Goal: Task Accomplishment & Management: Use online tool/utility

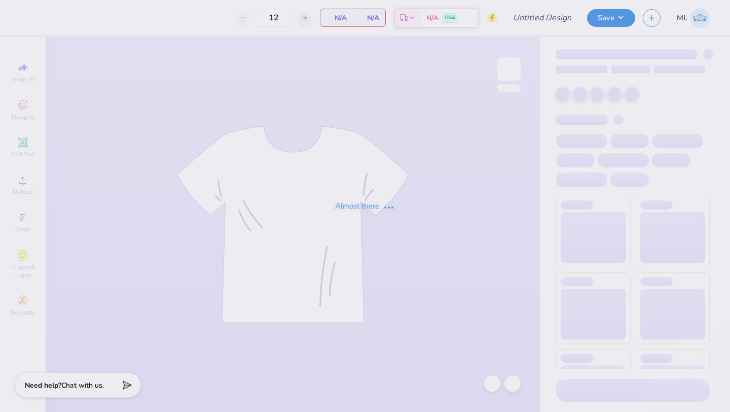
type input "Wedding Tees"
type input "24"
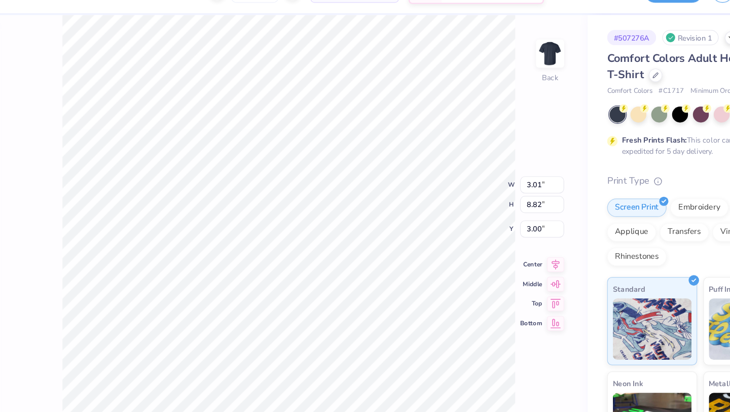
type input "3.01"
type input "0.14"
type input "1.04"
type input "6.76"
type input "3.00"
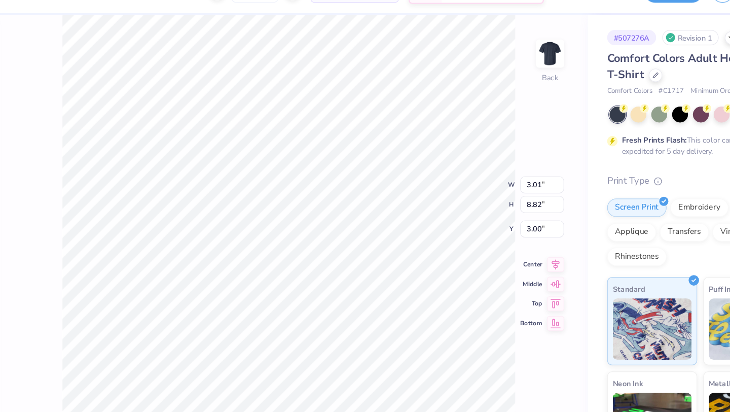
type input "0.93"
type input "2.15"
type input "3.01"
type input "8.82"
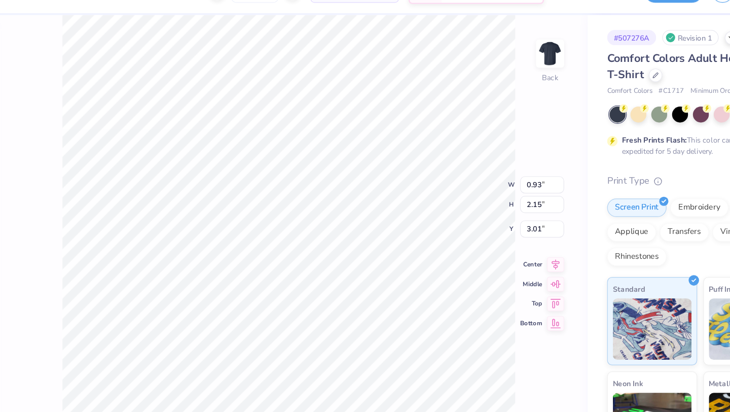
type input "3.00"
type input "1.06"
type input "2.21"
type input "3.03"
type input "3.01"
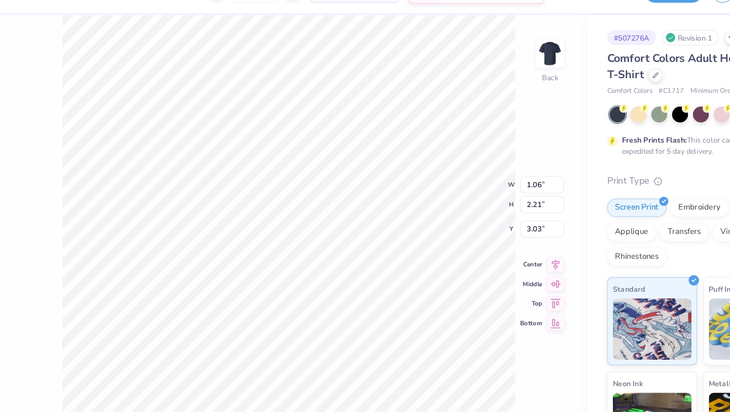
type input "8.82"
type input "3.00"
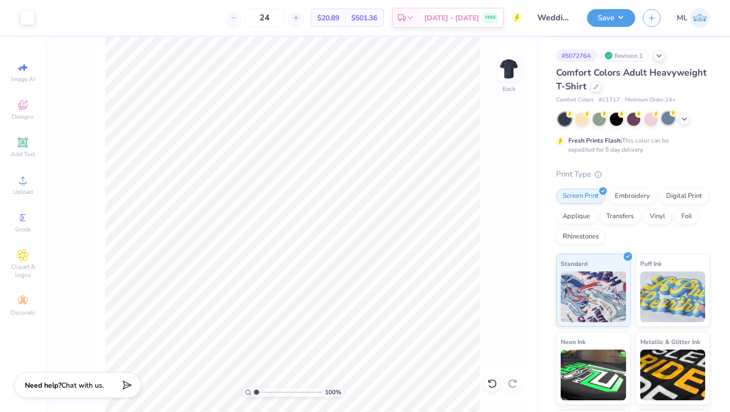
click at [670, 119] on div at bounding box center [667, 118] width 13 height 13
click at [686, 119] on icon at bounding box center [684, 118] width 8 height 8
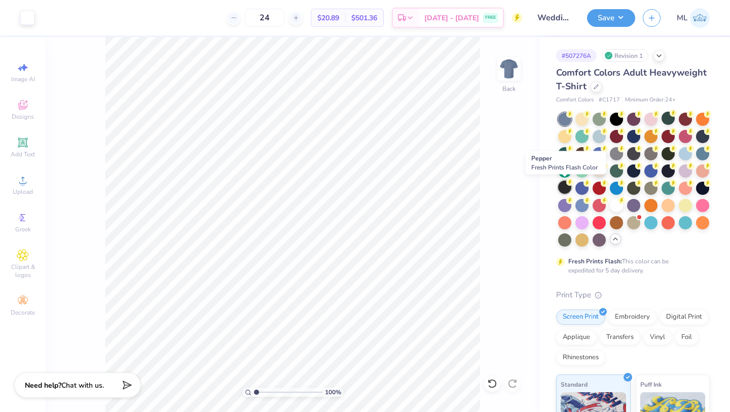
click at [562, 186] on div at bounding box center [564, 186] width 13 height 13
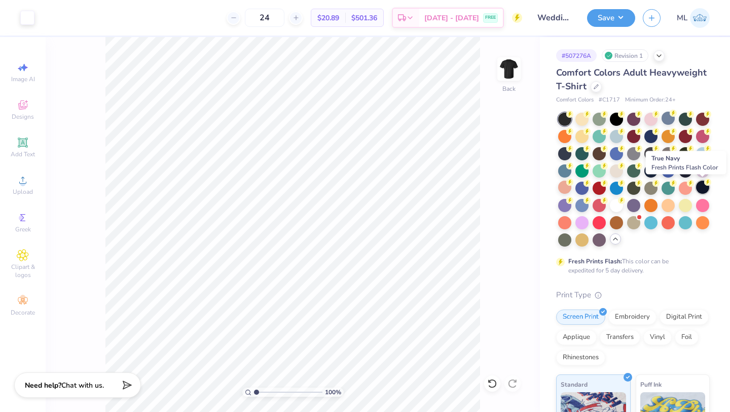
click at [701, 185] on div at bounding box center [702, 186] width 13 height 13
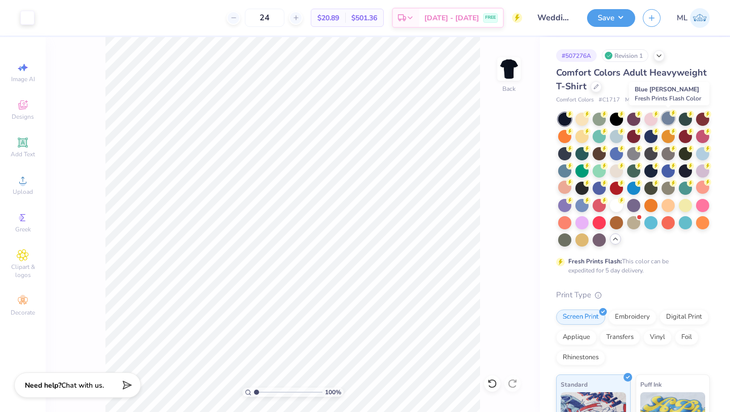
click at [573, 112] on circle at bounding box center [569, 113] width 7 height 7
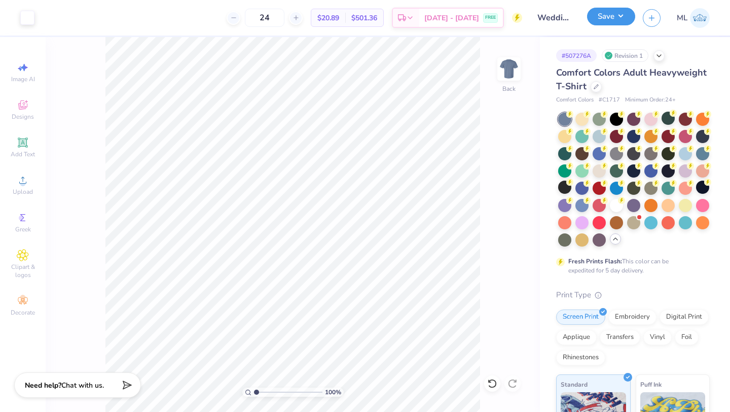
click at [614, 19] on button "Save" at bounding box center [611, 17] width 48 height 18
click at [513, 241] on icon at bounding box center [513, 242] width 7 height 9
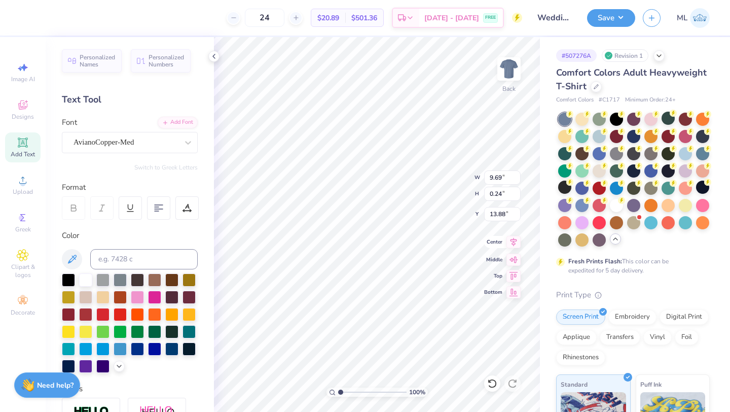
click at [513, 238] on icon at bounding box center [513, 242] width 7 height 9
click at [514, 243] on icon at bounding box center [513, 242] width 14 height 12
click at [213, 54] on icon at bounding box center [214, 56] width 8 height 8
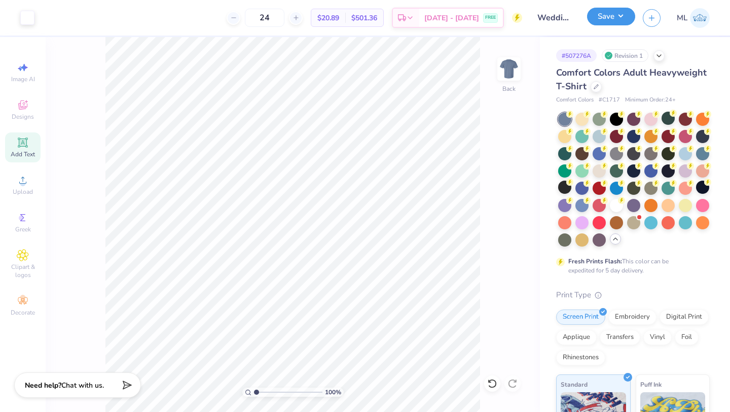
click at [611, 17] on button "Save" at bounding box center [611, 17] width 48 height 18
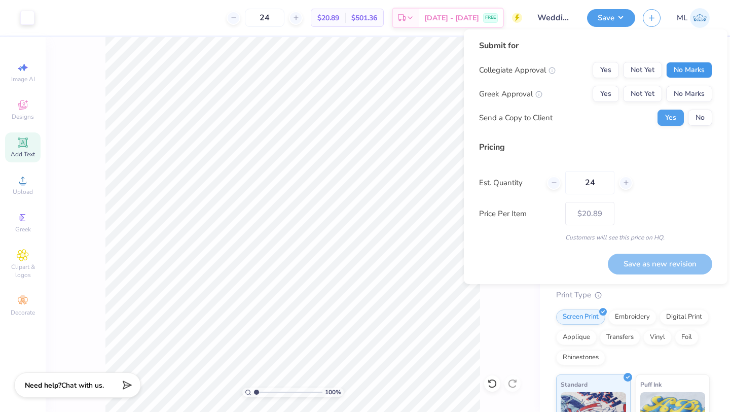
click at [690, 76] on button "No Marks" at bounding box center [689, 70] width 46 height 16
click at [690, 101] on button "No Marks" at bounding box center [689, 94] width 46 height 16
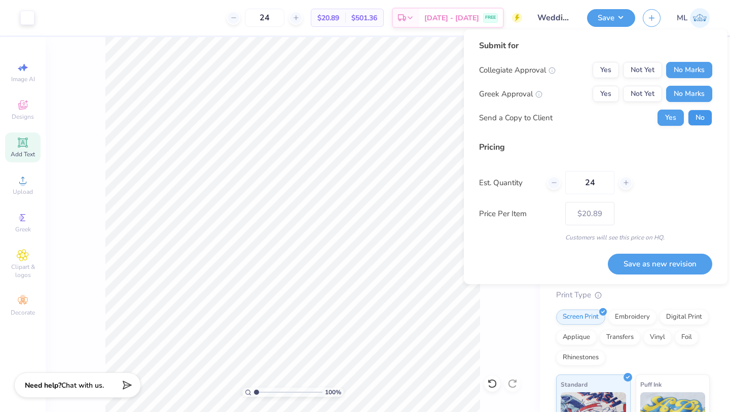
click at [700, 120] on button "No" at bounding box center [700, 117] width 24 height 16
click at [624, 176] on div at bounding box center [626, 183] width 14 height 14
type input "26"
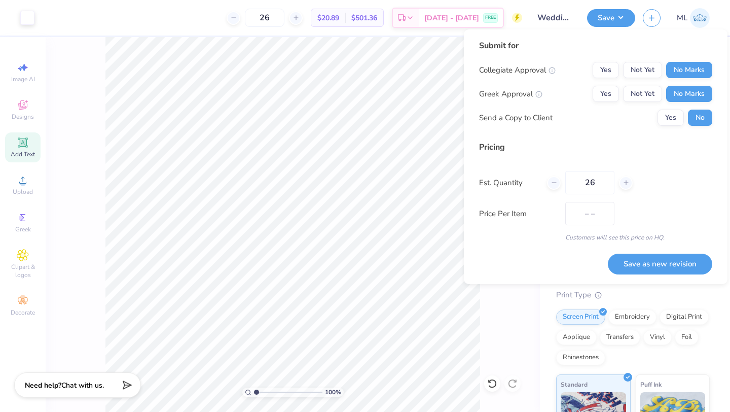
click at [624, 175] on div "26" at bounding box center [590, 182] width 86 height 23
type input "$20.56"
click at [627, 180] on icon at bounding box center [625, 182] width 7 height 7
type input "28"
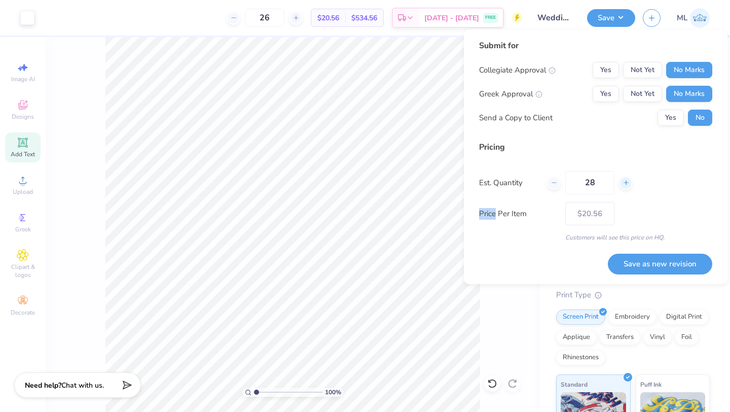
type input "28"
click at [661, 194] on div "Est. Quantity 28" at bounding box center [595, 182] width 233 height 23
click at [657, 261] on button "Save as new revision" at bounding box center [660, 263] width 104 height 21
type input "$20.28"
